Goal: Information Seeking & Learning: Learn about a topic

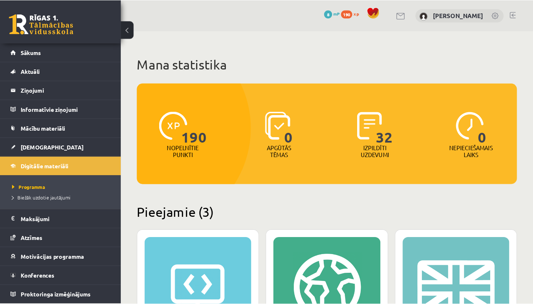
scroll to position [137, 0]
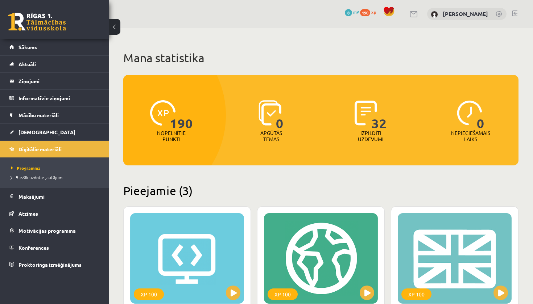
scroll to position [137, 0]
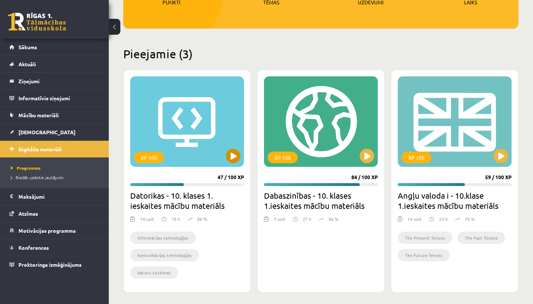
click at [231, 152] on button at bounding box center [233, 156] width 14 height 14
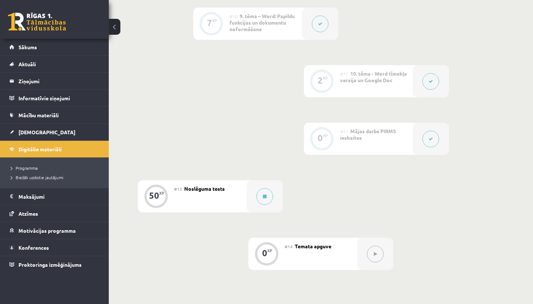
scroll to position [750, 0]
click at [269, 199] on button at bounding box center [264, 197] width 17 height 17
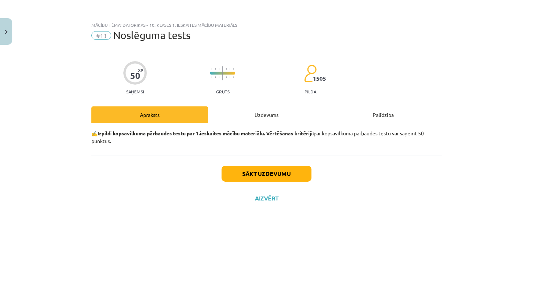
click at [263, 117] on div "Uzdevums" at bounding box center [266, 115] width 117 height 16
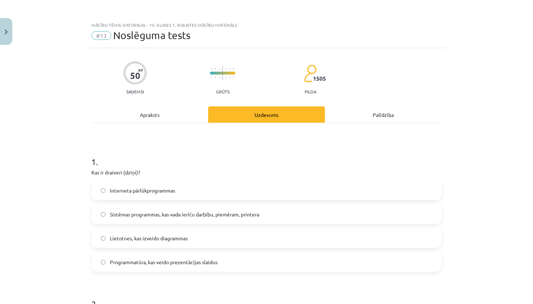
click at [182, 115] on div "Apraksts" at bounding box center [149, 115] width 117 height 16
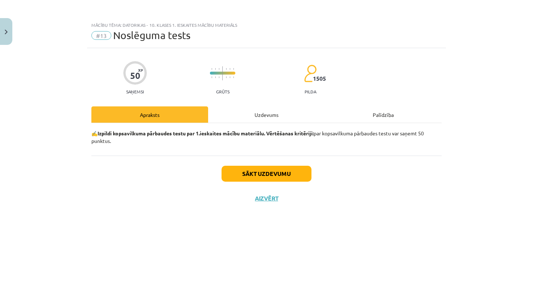
click at [261, 114] on div "Uzdevums" at bounding box center [266, 115] width 117 height 16
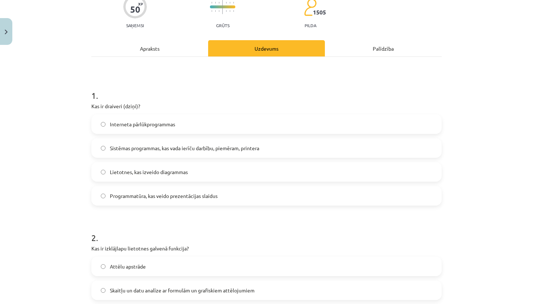
scroll to position [67, 0]
click at [221, 148] on span "Sistēmas programmas, kas vada ierīču darbību, piemēram, printera" at bounding box center [184, 148] width 149 height 8
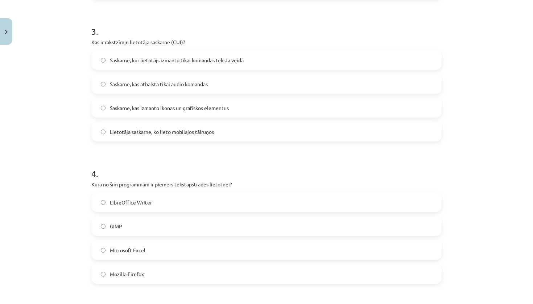
scroll to position [416, 0]
click at [154, 205] on label "LibreOffice Writer" at bounding box center [266, 202] width 349 height 18
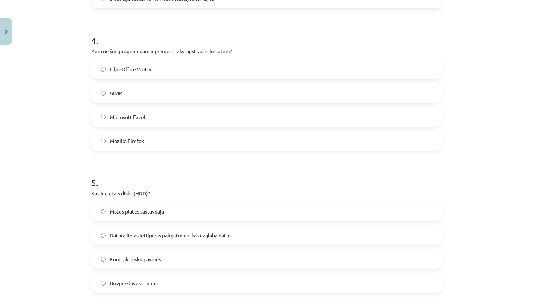
scroll to position [568, 0]
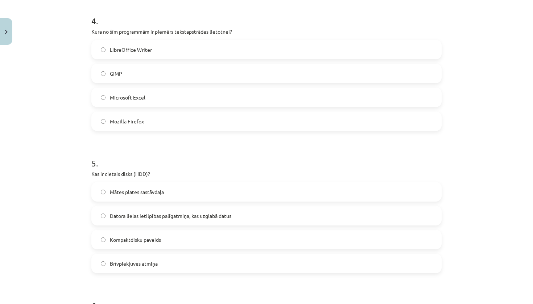
click at [158, 218] on span "Datora lielas ietilpības palīgatmiņa, kas uzglabā datus" at bounding box center [170, 216] width 121 height 8
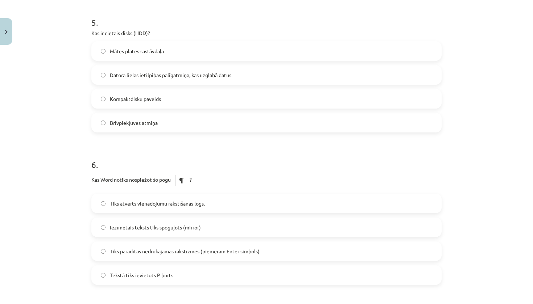
scroll to position [710, 0]
click at [155, 251] on span "Tiks parādītas nedrukājamās rakstīzmes (piemēram Enter simbols)" at bounding box center [185, 251] width 150 height 8
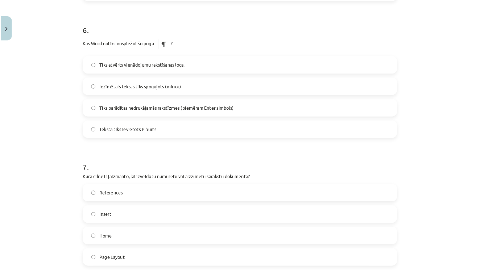
scroll to position [884, 0]
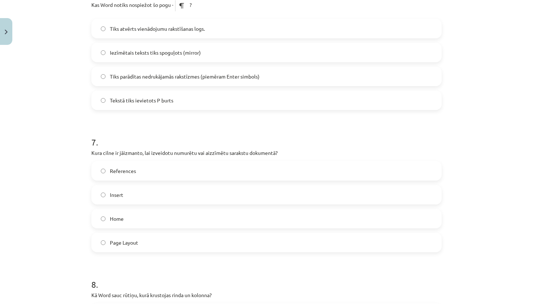
click at [161, 0] on p "Kas Word notiks nospiežot šo pogu - ?" at bounding box center [266, 6] width 350 height 18
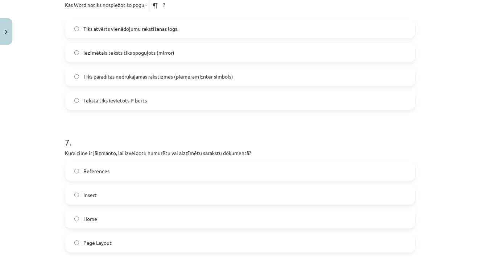
click at [115, 225] on label "Home" at bounding box center [240, 219] width 349 height 18
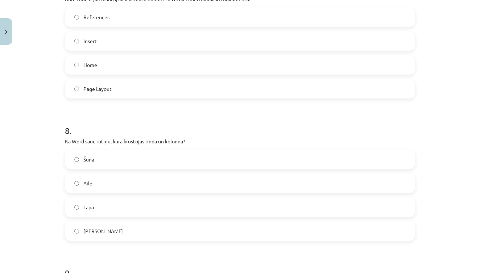
scroll to position [1040, 0]
drag, startPoint x: 124, startPoint y: 158, endPoint x: 124, endPoint y: 163, distance: 5.4
click at [124, 158] on label "Šūna" at bounding box center [240, 158] width 349 height 18
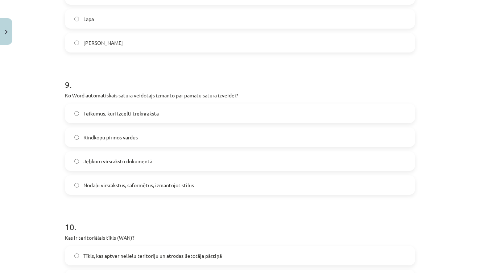
scroll to position [1226, 0]
click at [129, 168] on label "Jebkuru virsrakstu dokumentā" at bounding box center [240, 162] width 349 height 18
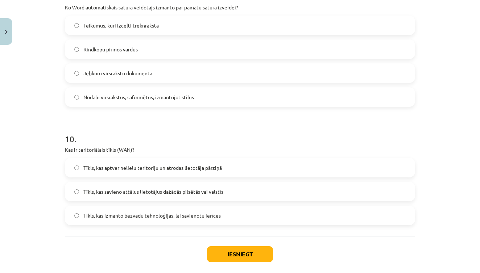
scroll to position [1320, 0]
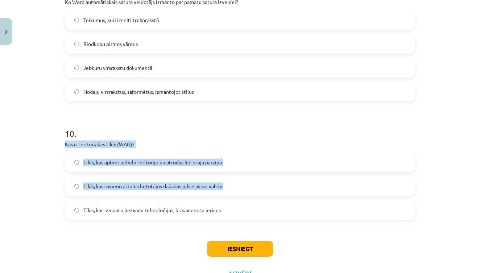
drag, startPoint x: 66, startPoint y: 142, endPoint x: 184, endPoint y: 192, distance: 128.8
click at [114, 161] on span "Tīkls, kas aptver nelielu teritoriju un atrodas lietotāja pārziņā" at bounding box center [152, 163] width 138 height 8
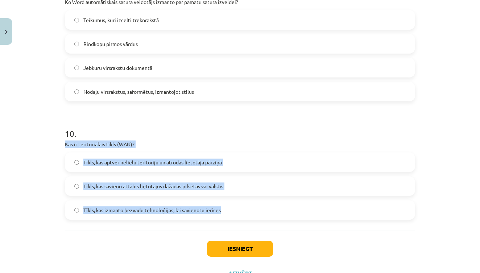
drag, startPoint x: 65, startPoint y: 143, endPoint x: 159, endPoint y: 226, distance: 126.1
copy div "Kas ir teritoriālais tīkls (WAN)? Tīkls, kas aptver nelielu teritoriju un atrod…"
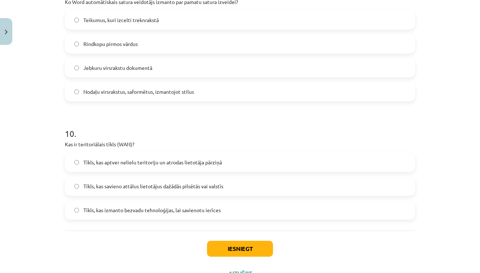
click at [204, 129] on h1 "10 ." at bounding box center [240, 127] width 350 height 22
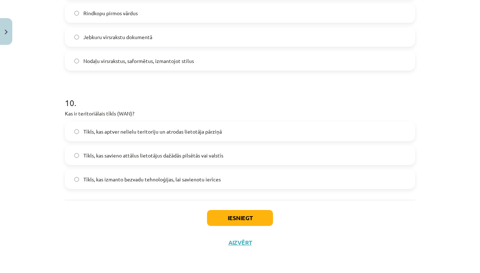
scroll to position [1352, 0]
click at [83, 146] on div "Tīkls, kas savieno attālus lietotājus dažādās pilsētās vai valstīs" at bounding box center [240, 156] width 350 height 20
click at [83, 154] on span "Tīkls, kas savieno attālus lietotājus dažādās pilsētās vai valstīs" at bounding box center [153, 156] width 140 height 8
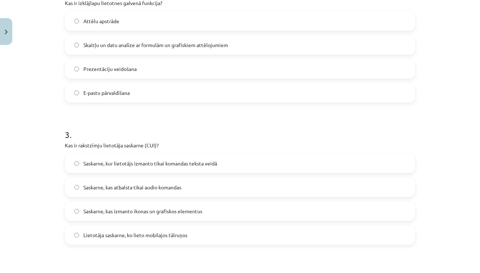
scroll to position [316, 0]
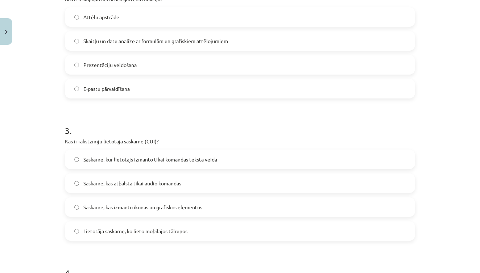
drag, startPoint x: 63, startPoint y: 112, endPoint x: 189, endPoint y: 236, distance: 176.8
copy form "Kas ir izklājlapu lietotnes galvenā funkcija? Attēlu apstrāde Skaitļu un datu a…"
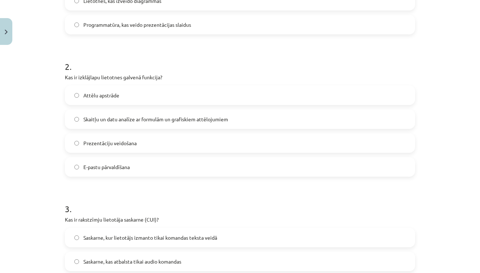
scroll to position [238, 0]
click at [144, 120] on span "Skaitļu un datu analīze ar formulām un grafiskiem attēlojumiem" at bounding box center [155, 119] width 145 height 8
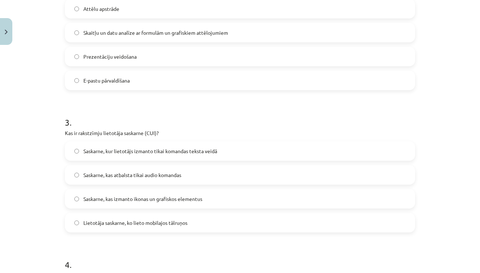
scroll to position [327, 0]
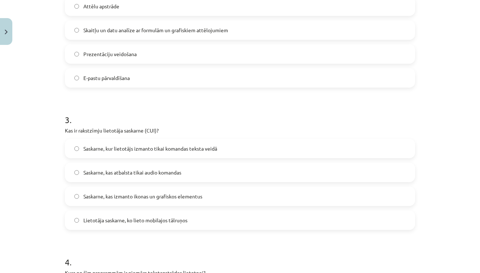
click at [142, 150] on span "Saskarne, kur lietotājs izmanto tikai komandas teksta veidā" at bounding box center [150, 149] width 134 height 8
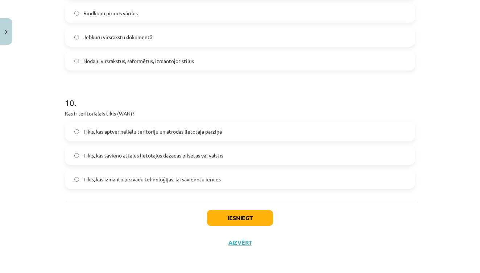
scroll to position [1352, 0]
click at [240, 221] on button "Iesniegt" at bounding box center [240, 218] width 66 height 16
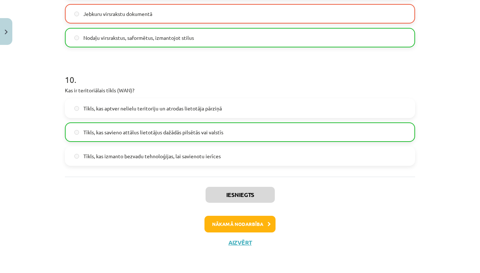
scroll to position [1375, 0]
click at [237, 241] on button "Aizvērt" at bounding box center [240, 242] width 28 height 7
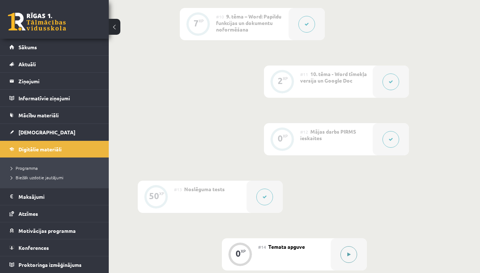
click at [354, 252] on button at bounding box center [348, 254] width 17 height 17
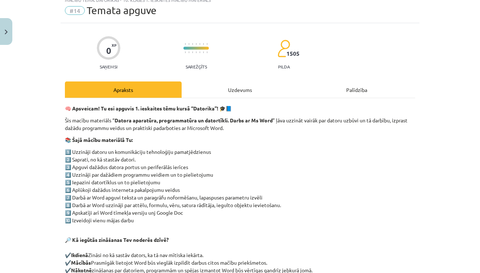
click at [231, 91] on div "Uzdevums" at bounding box center [240, 90] width 117 height 16
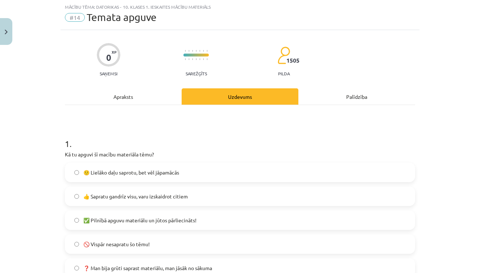
click at [145, 90] on div "Apraksts" at bounding box center [123, 96] width 117 height 16
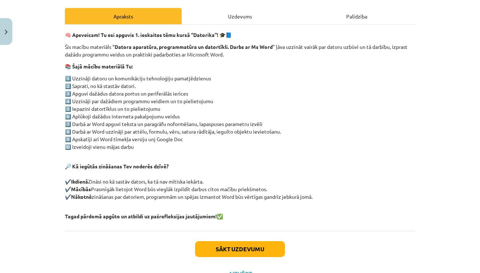
scroll to position [105, 0]
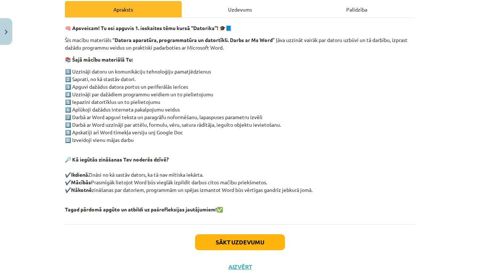
click at [231, 4] on div "Uzdevums" at bounding box center [240, 9] width 117 height 16
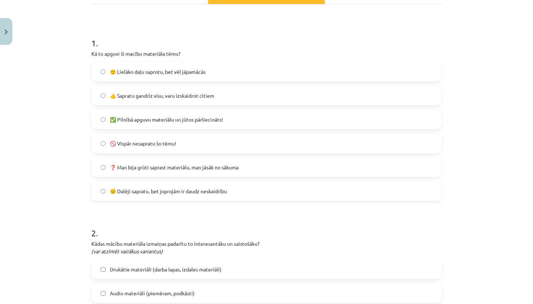
scroll to position [0, 0]
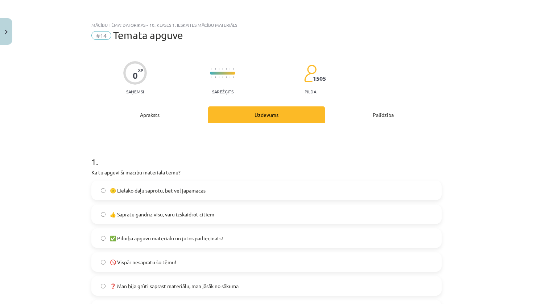
click at [153, 195] on label "🙂 Lielāko daļu saprotu, bet vēl jāpamācās" at bounding box center [266, 191] width 349 height 18
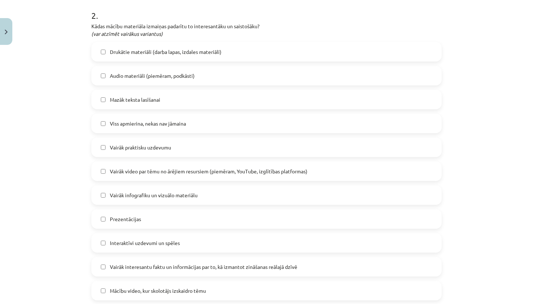
scroll to position [337, 0]
click at [156, 126] on span "Viss apmierina, nekas nav jāmaina" at bounding box center [148, 124] width 76 height 8
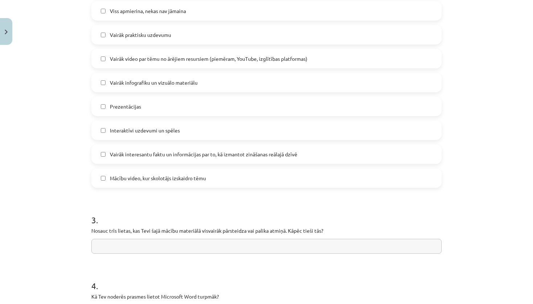
scroll to position [483, 0]
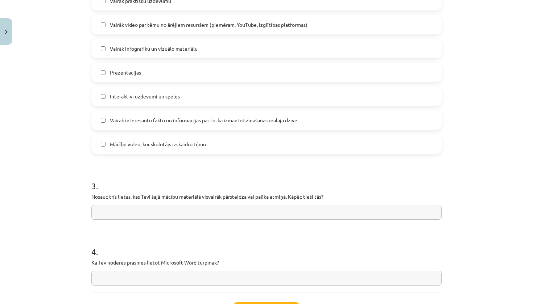
click at [169, 144] on span "Mācību video, kur skolotājs izskaidro tēmu" at bounding box center [158, 145] width 96 height 8
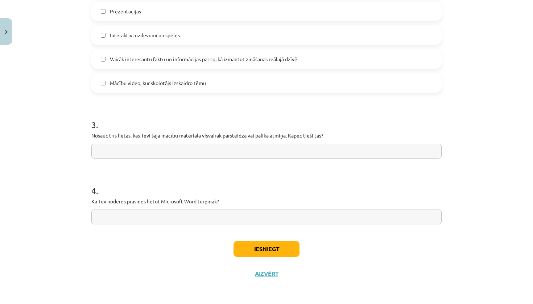
scroll to position [546, 0]
click at [163, 214] on input "text" at bounding box center [266, 217] width 350 height 15
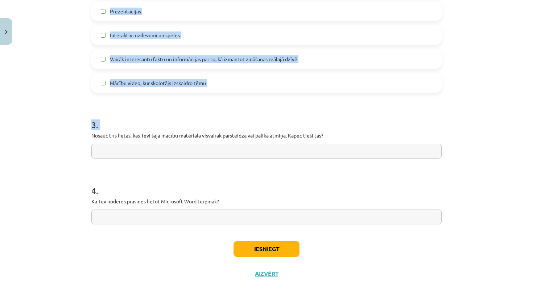
drag, startPoint x: 93, startPoint y: 135, endPoint x: 532, endPoint y: 111, distance: 440.2
click at [532, 111] on div "Mācību tēma: Datorikas - 10. klases 1. ieskaites mācību materiāls #14 Temata ap…" at bounding box center [266, 152] width 533 height 304
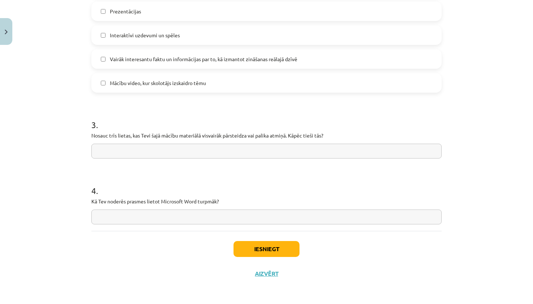
click at [424, 116] on h1 "3 ." at bounding box center [266, 118] width 350 height 22
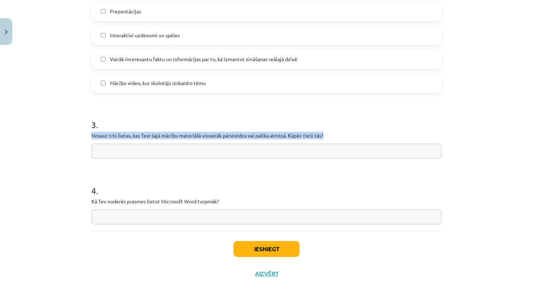
drag, startPoint x: 326, startPoint y: 133, endPoint x: 92, endPoint y: 136, distance: 234.1
click at [92, 135] on p "Nosauc trīs lietas, kas Tevi šajā mācību materiālā visvairāk pārsteidza vai pal…" at bounding box center [266, 136] width 350 height 8
copy p "Nosauc trīs lietas, kas Tevi šajā mācību materiālā visvairāk pārsteidza vai pal…"
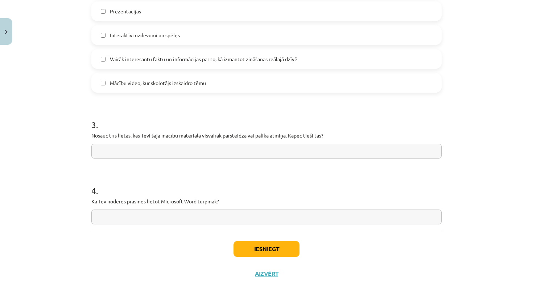
click at [110, 149] on input "text" at bounding box center [266, 151] width 350 height 15
click at [109, 173] on h1 "4 ." at bounding box center [266, 184] width 350 height 22
click at [126, 150] on input "text" at bounding box center [266, 151] width 350 height 15
type input "**********"
drag, startPoint x: 203, startPoint y: 147, endPoint x: 51, endPoint y: 141, distance: 152.3
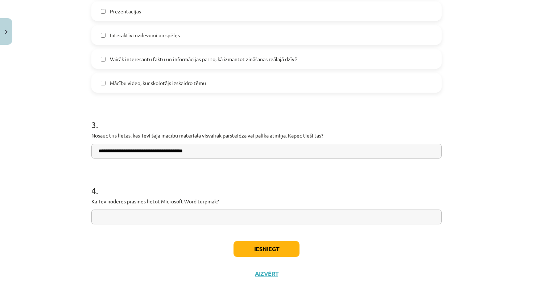
click at [51, 141] on div "Mācību tēma: Datorikas - 10. klases 1. ieskaites mācību materiāls #14 Temata ap…" at bounding box center [266, 152] width 533 height 304
click at [111, 214] on input "text" at bounding box center [266, 217] width 350 height 15
type input "**********"
click at [258, 247] on button "Iesniegt" at bounding box center [266, 249] width 66 height 16
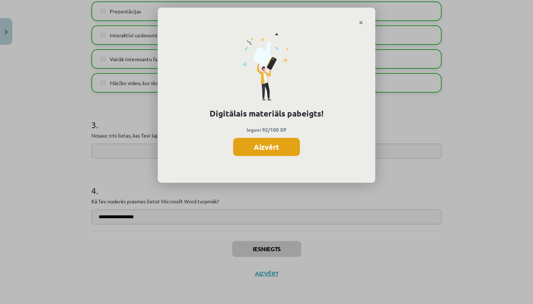
click at [262, 149] on button "Aizvērt" at bounding box center [266, 147] width 67 height 18
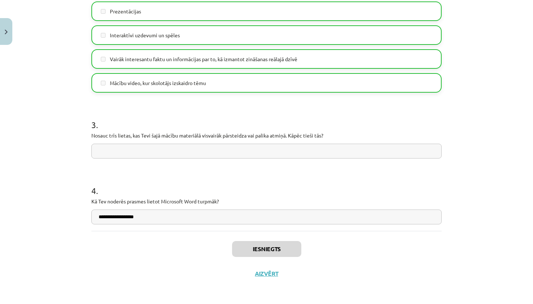
click at [263, 278] on div "Iesniegts Aizvērt" at bounding box center [266, 256] width 350 height 51
click at [267, 269] on div "Iesniegts Aizvērt" at bounding box center [266, 256] width 350 height 51
click at [267, 274] on button "Aizvērt" at bounding box center [267, 273] width 28 height 7
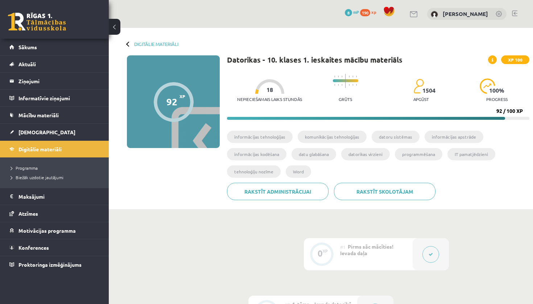
scroll to position [0, 0]
click at [117, 27] on button at bounding box center [115, 27] width 12 height 16
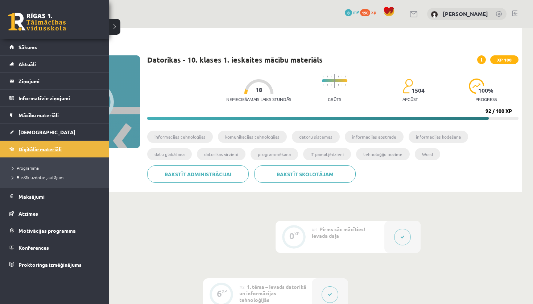
click at [31, 149] on span "Digitālie materiāli" at bounding box center [39, 149] width 43 height 7
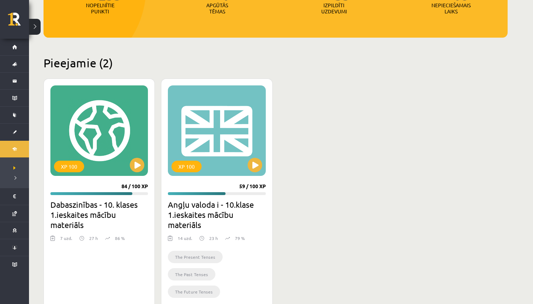
scroll to position [140, 0]
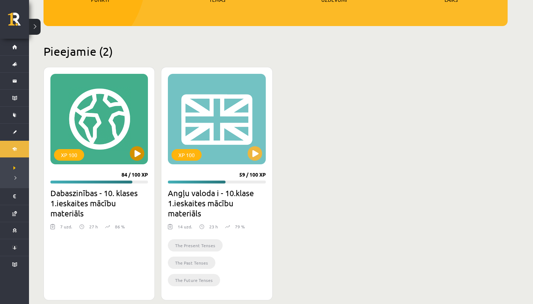
click at [134, 153] on button at bounding box center [137, 153] width 14 height 14
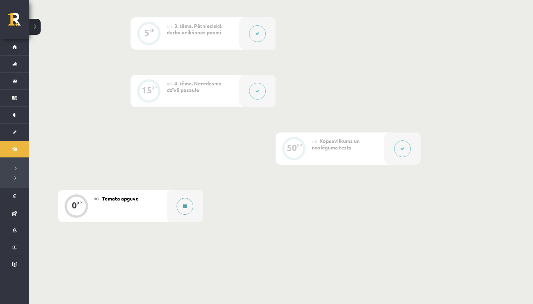
scroll to position [355, 0]
click at [186, 203] on button at bounding box center [184, 207] width 17 height 17
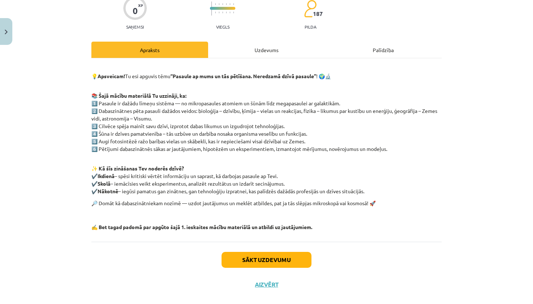
scroll to position [67, 0]
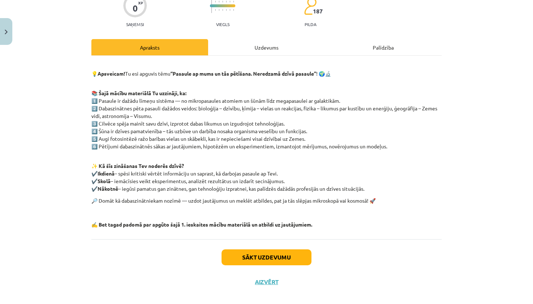
click at [251, 34] on div "Mācību tēma: Dabaszinības - 10. klases 1.ieskaites mācību materiāls #7 Temata a…" at bounding box center [266, 152] width 533 height 304
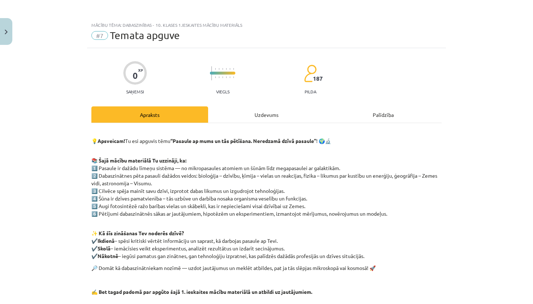
click at [234, 108] on div "Uzdevums" at bounding box center [266, 115] width 117 height 16
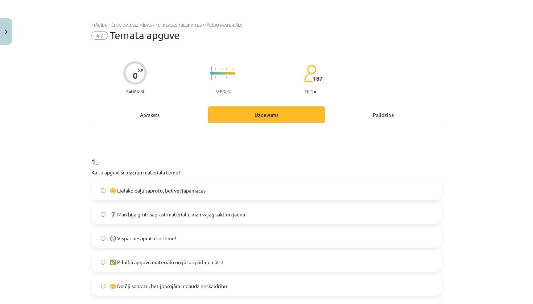
scroll to position [18, 0]
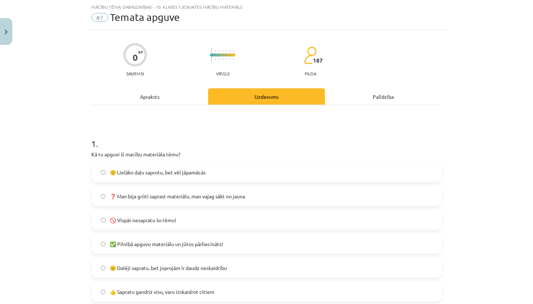
click at [183, 100] on div "Apraksts" at bounding box center [149, 96] width 117 height 16
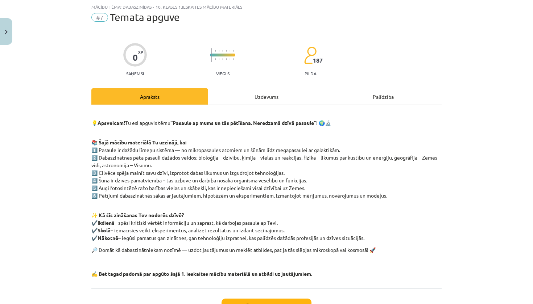
click at [288, 95] on div "Uzdevums" at bounding box center [266, 96] width 117 height 16
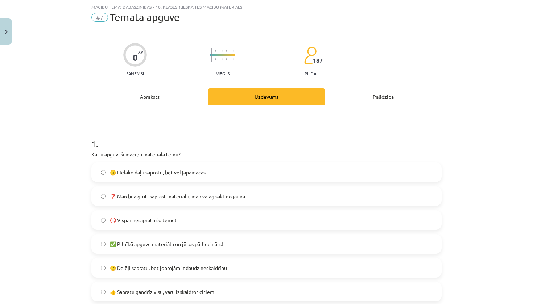
click at [163, 174] on span "🙂 Lielāko daļu saprotu, bet vēl jāpamācās" at bounding box center [158, 173] width 96 height 8
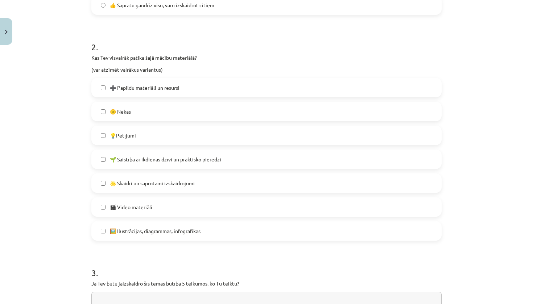
scroll to position [306, 0]
click at [149, 87] on span "➕ Papildu materiāli un resursi" at bounding box center [145, 87] width 70 height 8
click at [130, 183] on span "🌟 Skaidri un saprotami izskaidrojumi" at bounding box center [152, 183] width 85 height 8
click at [125, 208] on span "🎬 Video materiāli" at bounding box center [131, 207] width 42 height 8
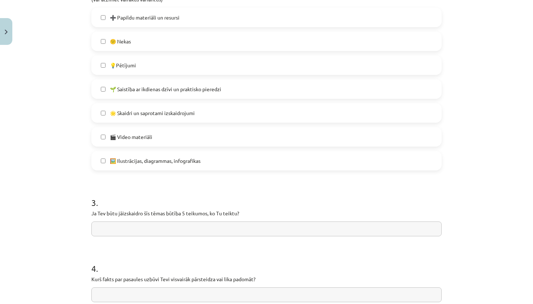
scroll to position [412, 0]
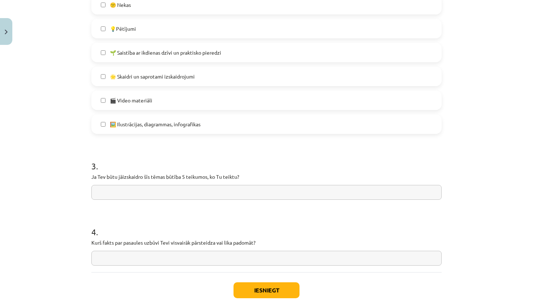
click at [118, 194] on input "text" at bounding box center [266, 192] width 350 height 15
click at [135, 259] on input "text" at bounding box center [266, 258] width 350 height 15
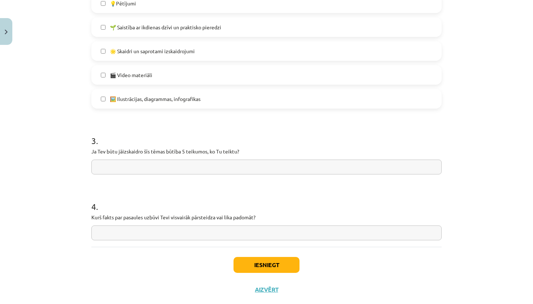
scroll to position [438, 0]
click at [261, 271] on button "Iesniegt" at bounding box center [266, 265] width 66 height 16
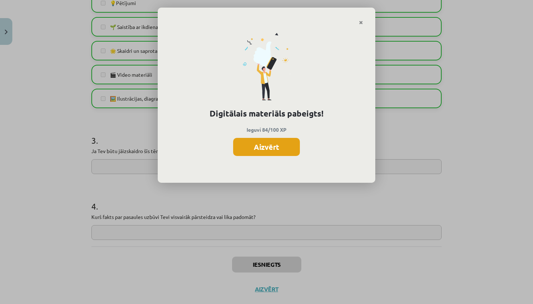
click at [261, 149] on button "Aizvērt" at bounding box center [266, 147] width 67 height 18
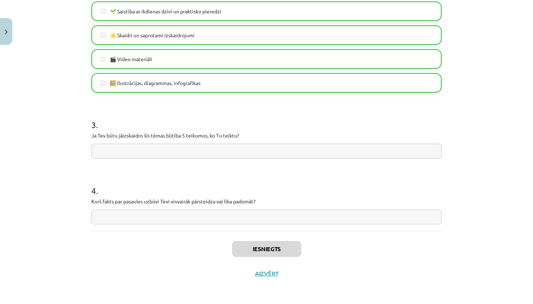
scroll to position [454, 0]
click at [260, 271] on button "Aizvērt" at bounding box center [267, 273] width 28 height 7
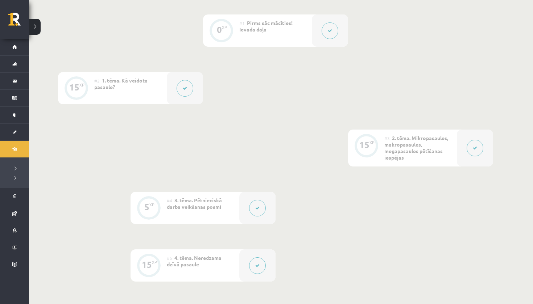
scroll to position [93, 0]
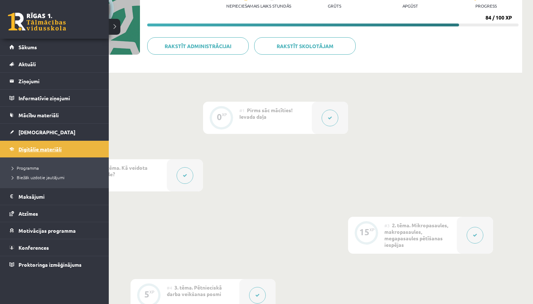
click at [41, 146] on link "Digitālie materiāli" at bounding box center [54, 149] width 90 height 17
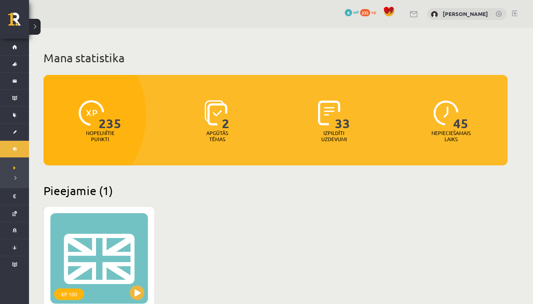
scroll to position [57, 0]
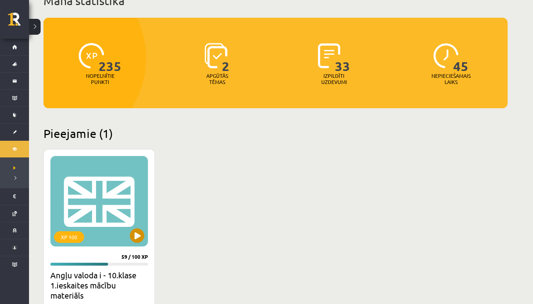
click at [138, 239] on button at bounding box center [137, 236] width 14 height 14
click at [13, 170] on span "Programma" at bounding box center [14, 170] width 2 height 0
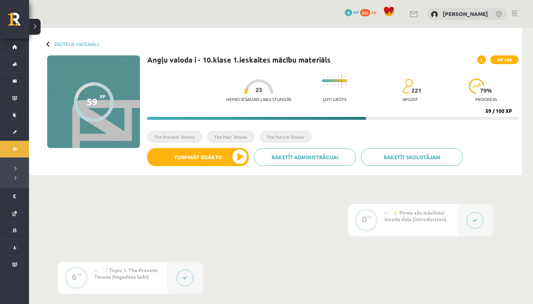
click at [36, 28] on button at bounding box center [35, 27] width 12 height 16
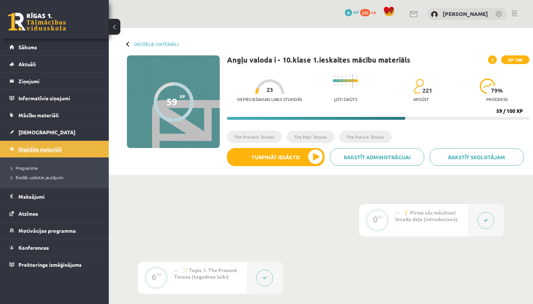
click at [26, 149] on span "Digitālie materiāli" at bounding box center [39, 149] width 43 height 7
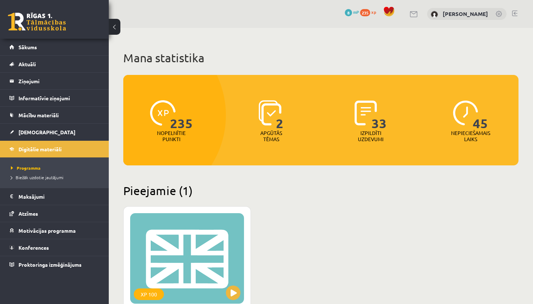
click at [266, 133] on p "Apgūtās tēmas" at bounding box center [271, 136] width 28 height 12
click at [275, 115] on img at bounding box center [269, 112] width 23 height 25
click at [279, 121] on span "2" at bounding box center [280, 115] width 8 height 30
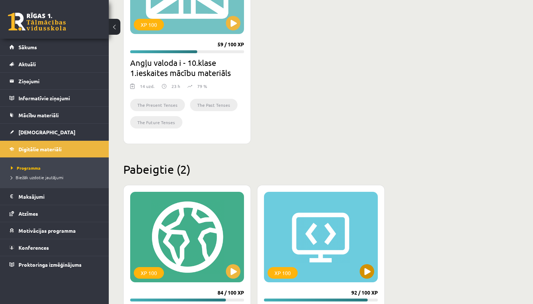
scroll to position [109, 0]
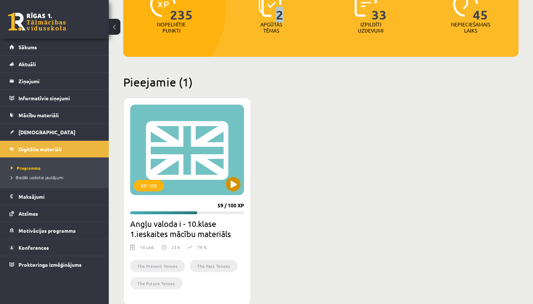
click at [237, 179] on button at bounding box center [233, 184] width 14 height 14
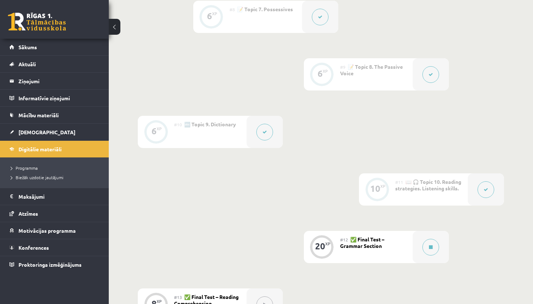
scroll to position [638, 0]
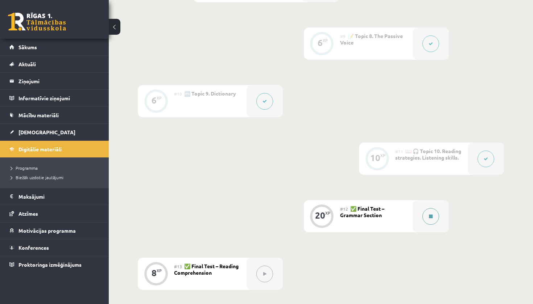
click at [430, 214] on button at bounding box center [430, 216] width 17 height 17
